Goal: Task Accomplishment & Management: Manage account settings

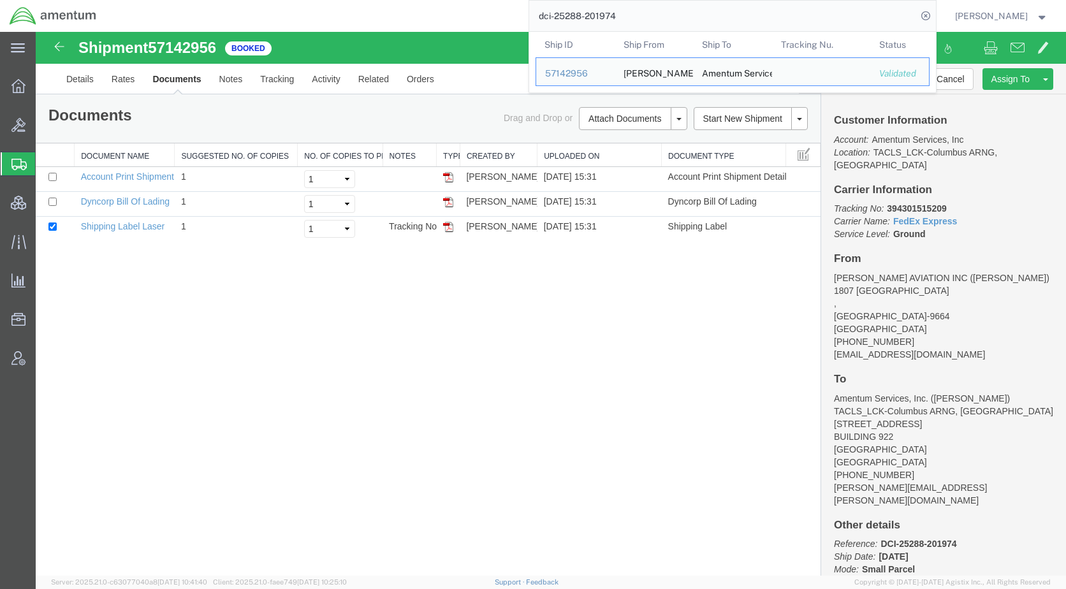
drag, startPoint x: 662, startPoint y: 22, endPoint x: 544, endPoint y: 10, distance: 118.5
click at [544, 10] on div "dci-25288-201974 Ship ID Ship From Ship To Tracking Nu. Status Ship ID 57142956…" at bounding box center [521, 16] width 830 height 32
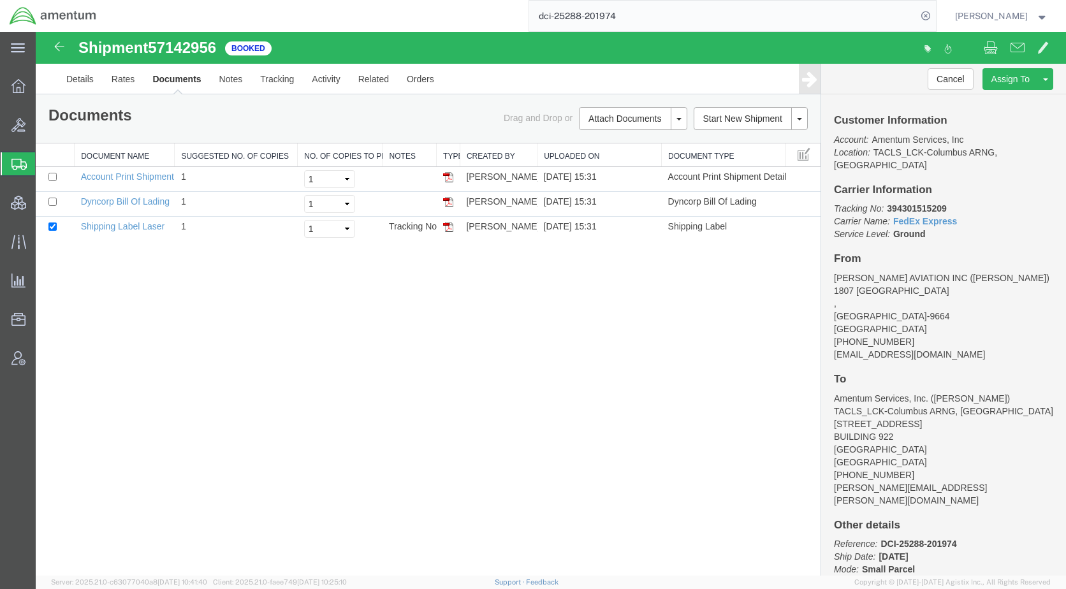
paste input "DCI-25288-201976"
type input "DCI-25288-201976"
click at [934, 17] on icon at bounding box center [926, 16] width 18 height 18
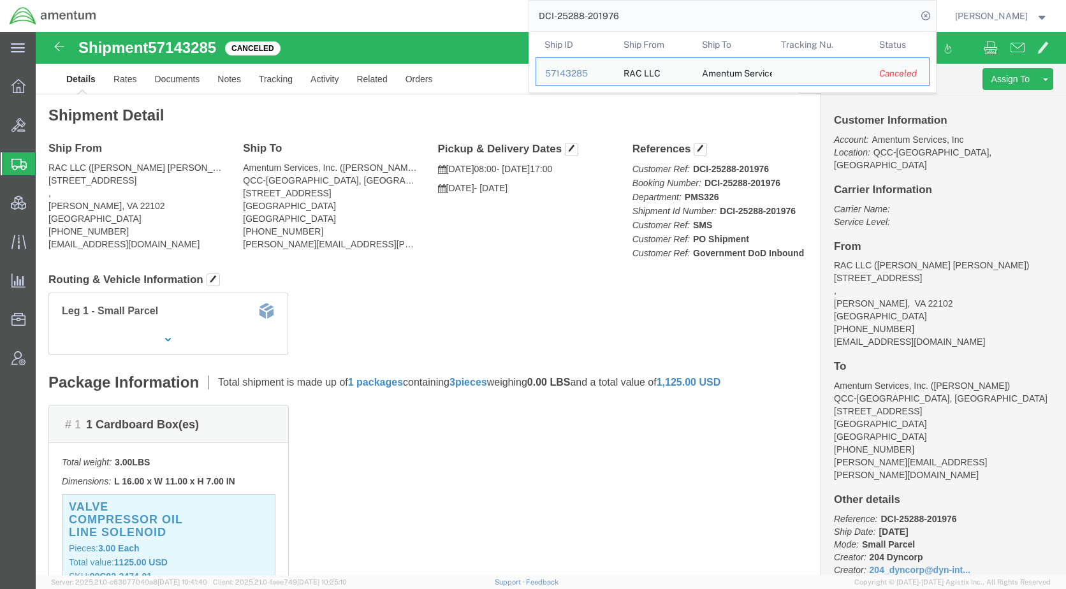
click h2 "Shipment Detail"
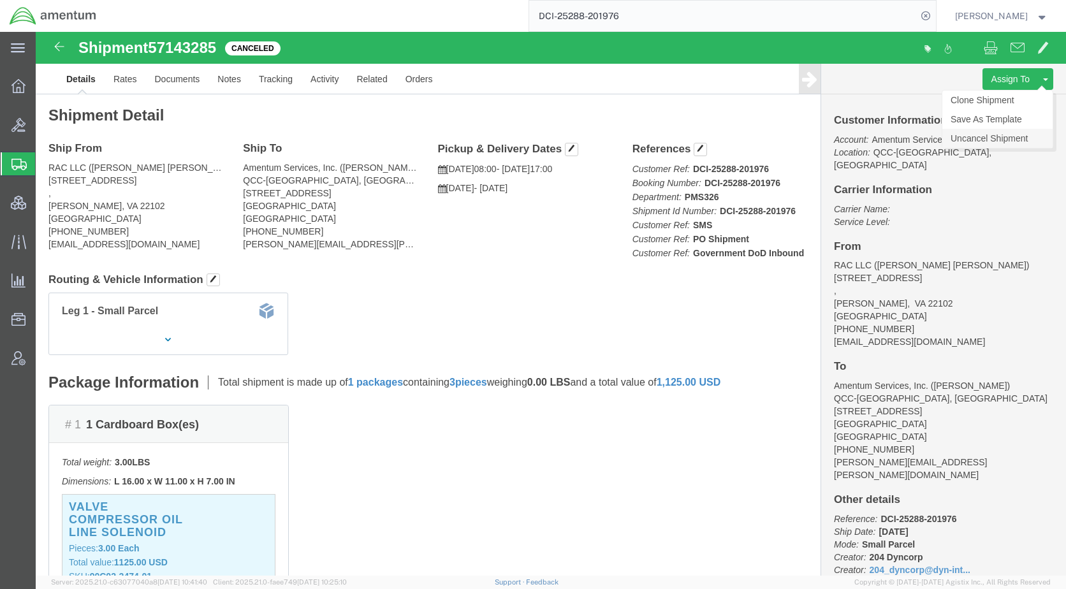
click link "Uncancel Shipment"
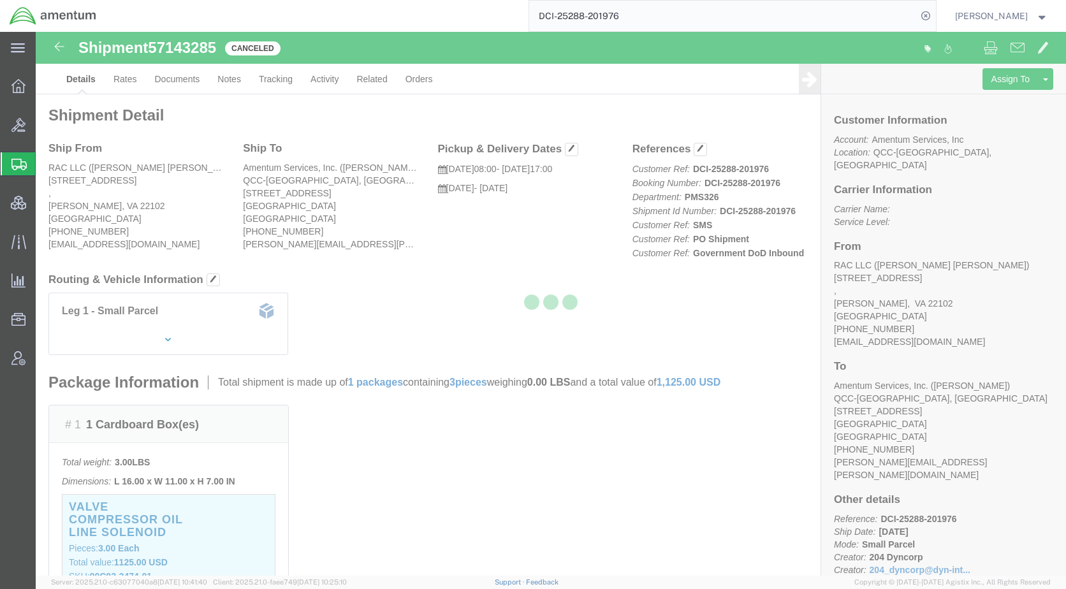
select select "67291"
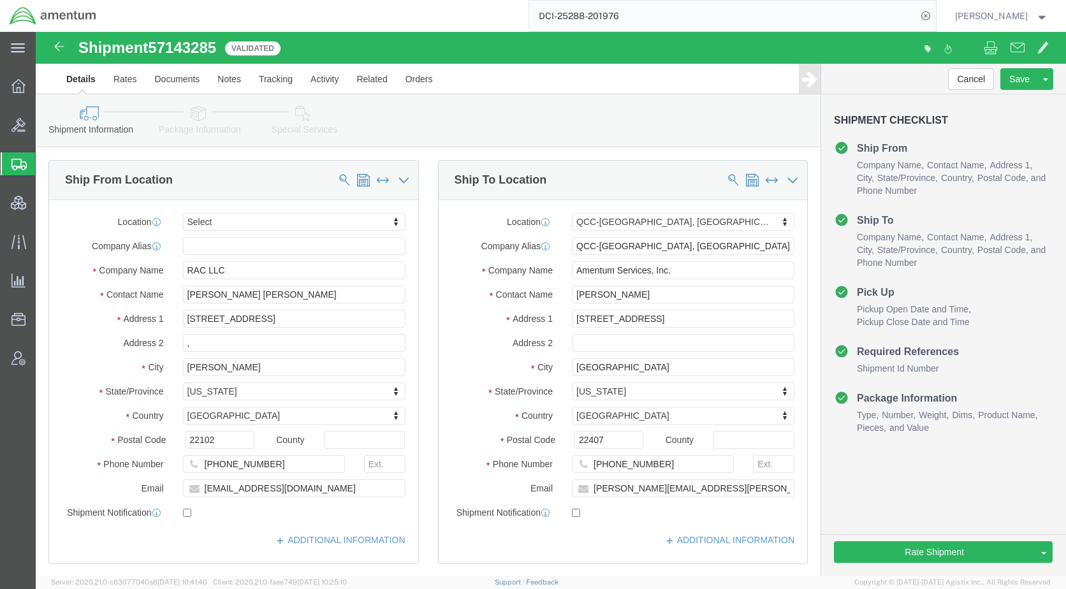
click icon
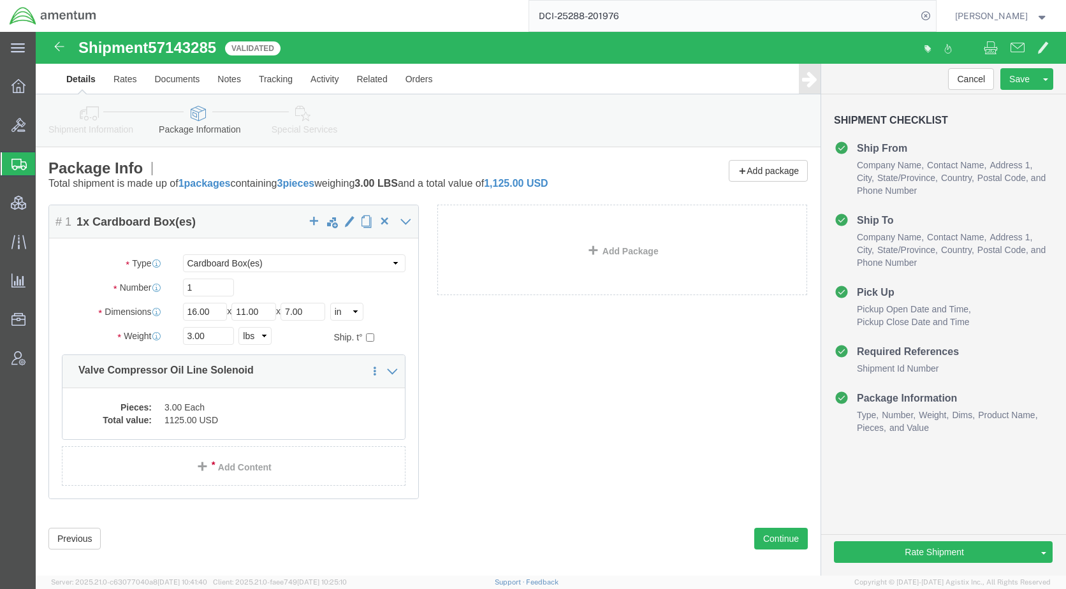
click icon
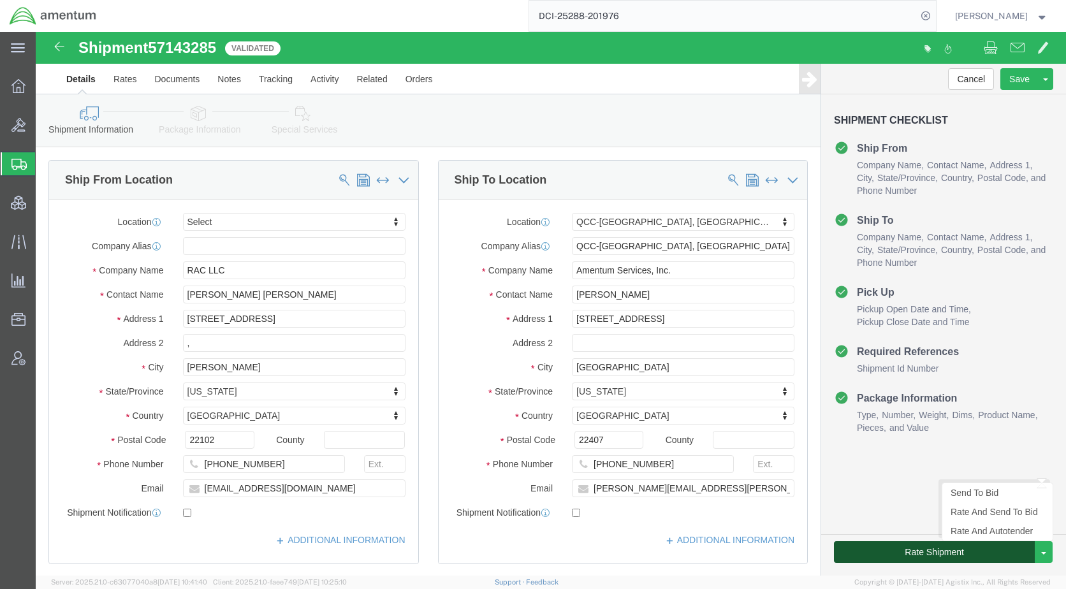
click button "Rate Shipment"
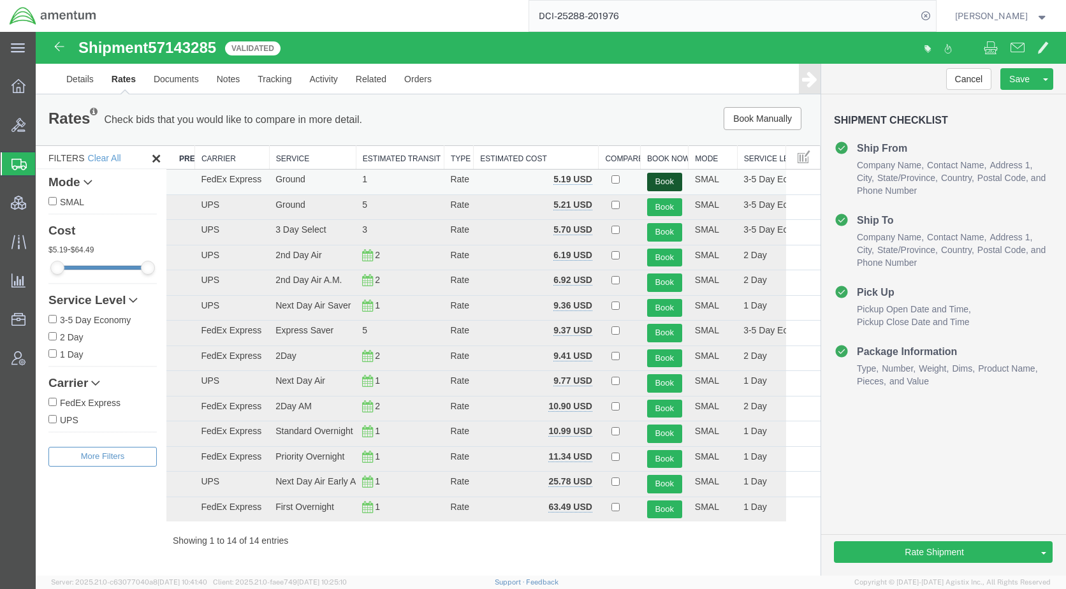
click at [663, 175] on button "Book" at bounding box center [664, 182] width 35 height 18
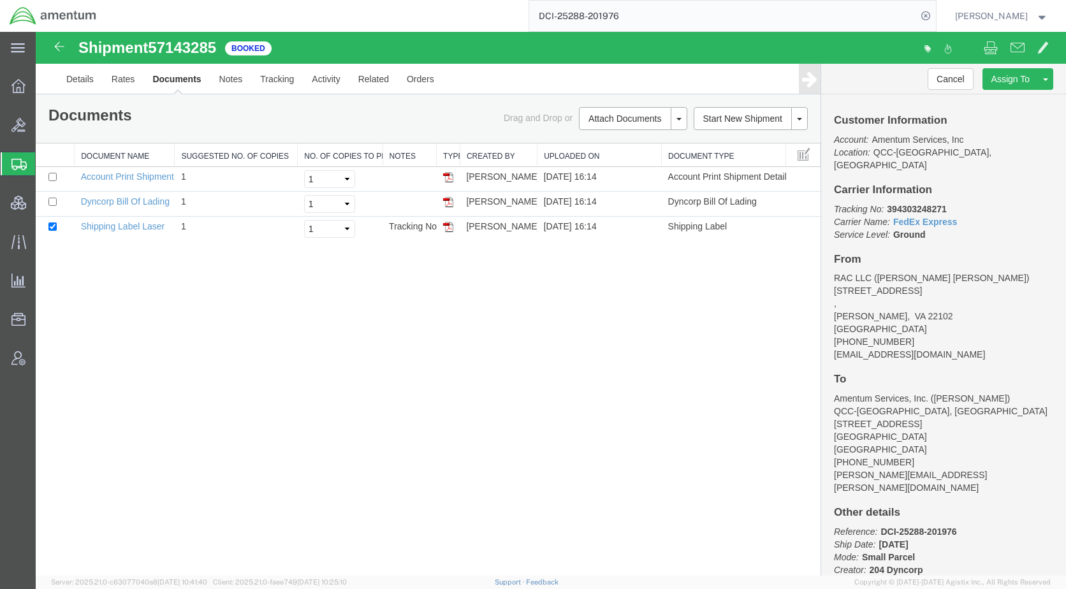
click at [426, 404] on div "Shipment 57143285 3 of 3 Booked Details Rates Documents Notes Tracking Activity…" at bounding box center [551, 304] width 1030 height 544
click at [568, 393] on div "Shipment 57143285 3 of 3 Booked Details Rates Documents Notes Tracking Activity…" at bounding box center [551, 304] width 1030 height 544
click at [509, 531] on div "Shipment 57143285 3 of 3 Booked Details Rates Documents Notes Tracking Activity…" at bounding box center [551, 304] width 1030 height 544
click at [565, 451] on div "Shipment 57143285 3 of 3 Booked Details Rates Documents Notes Tracking Activity…" at bounding box center [551, 304] width 1030 height 544
click at [568, 402] on div "Shipment 57143285 3 of 3 Booked Details Rates Documents Notes Tracking Activity…" at bounding box center [551, 304] width 1030 height 544
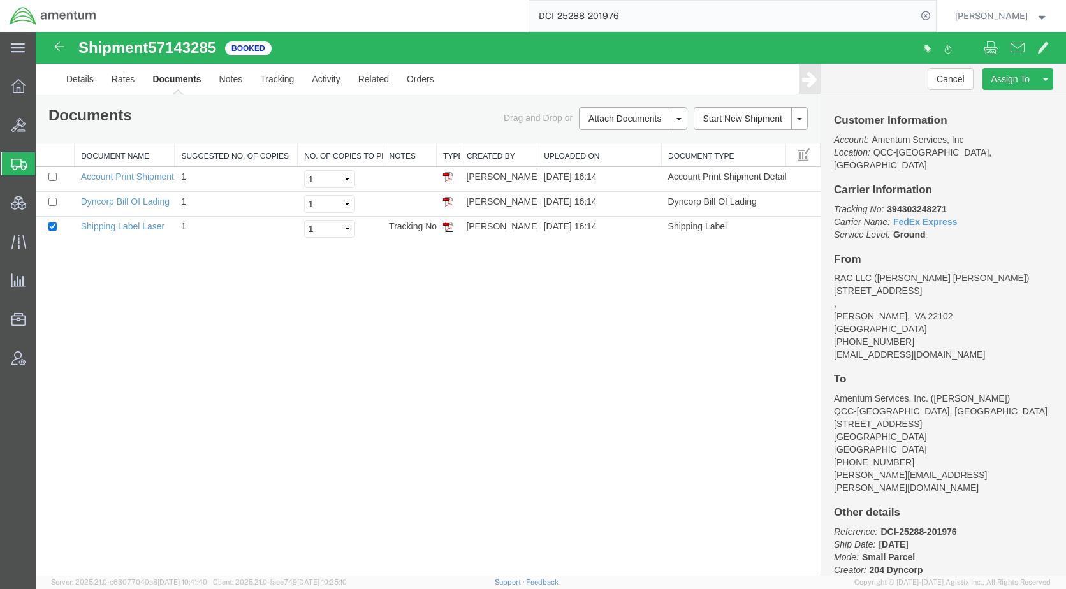
click at [502, 448] on div "Shipment 57143285 3 of 3 Booked Details Rates Documents Notes Tracking Activity…" at bounding box center [551, 304] width 1030 height 544
click at [580, 442] on div "Shipment 57143285 3 of 3 Booked Details Rates Documents Notes Tracking Activity…" at bounding box center [551, 304] width 1030 height 544
